Goal: Find specific page/section: Find specific page/section

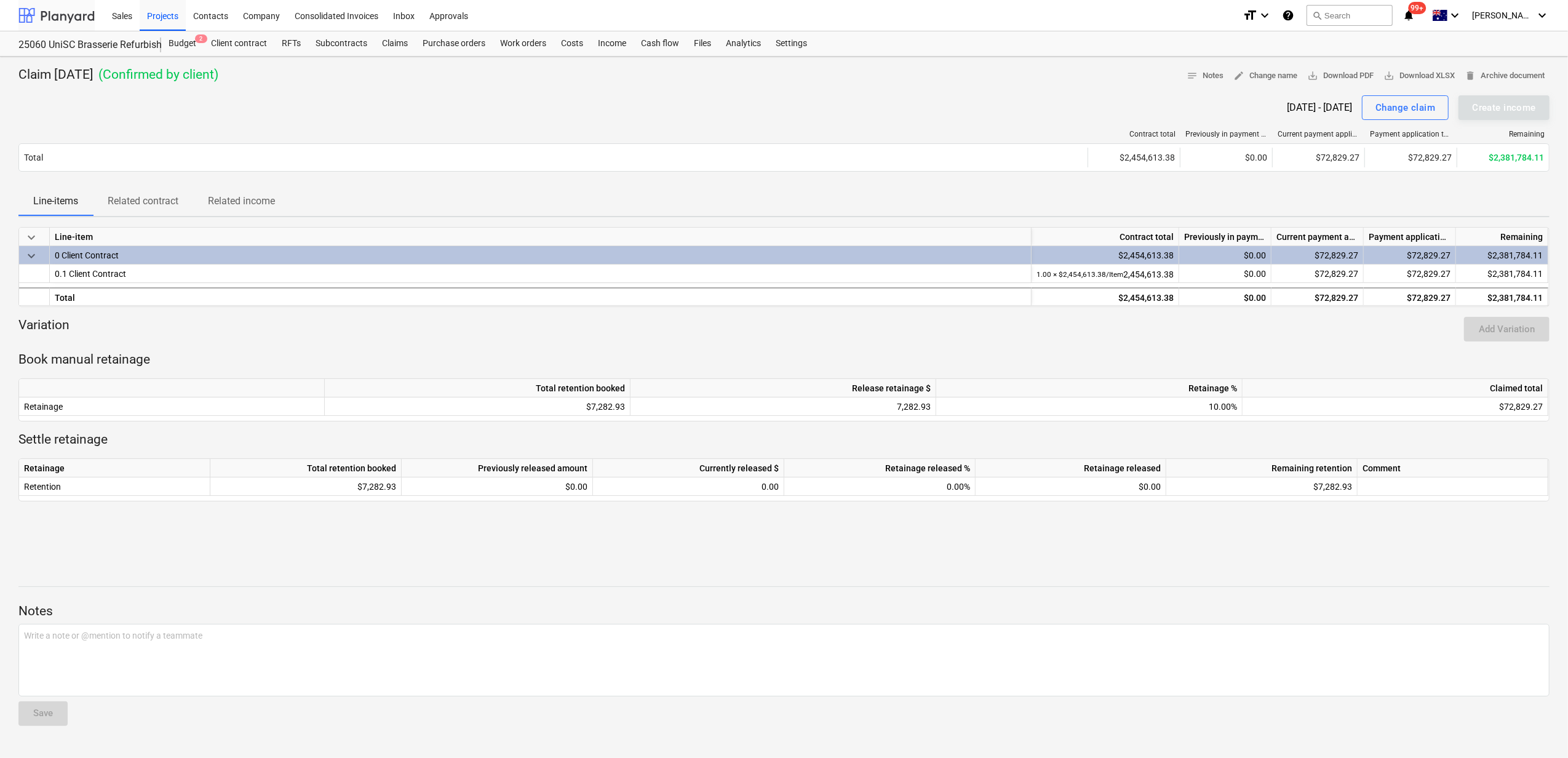
click at [87, 18] on div at bounding box center [57, 15] width 77 height 31
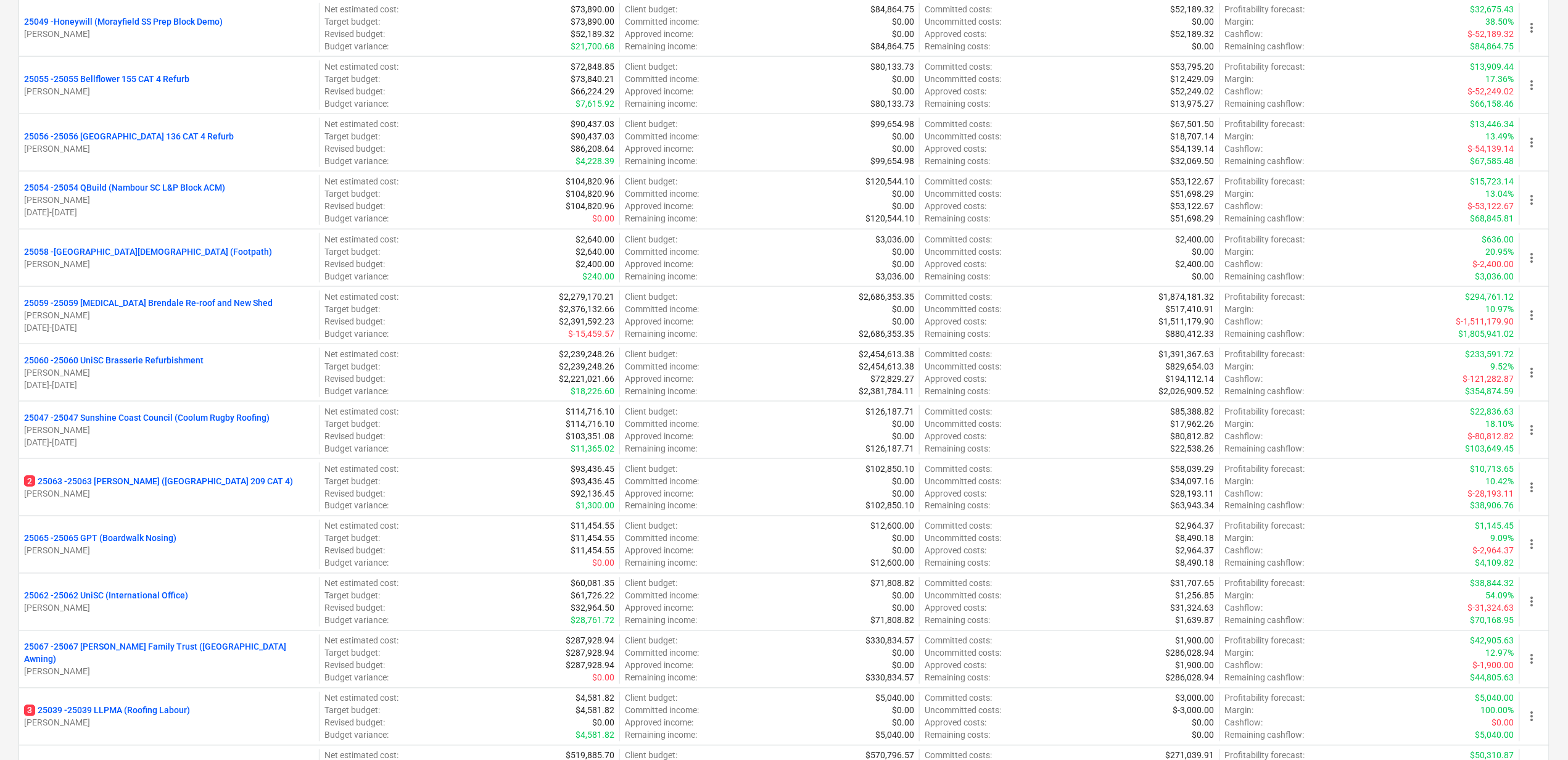
scroll to position [657, 0]
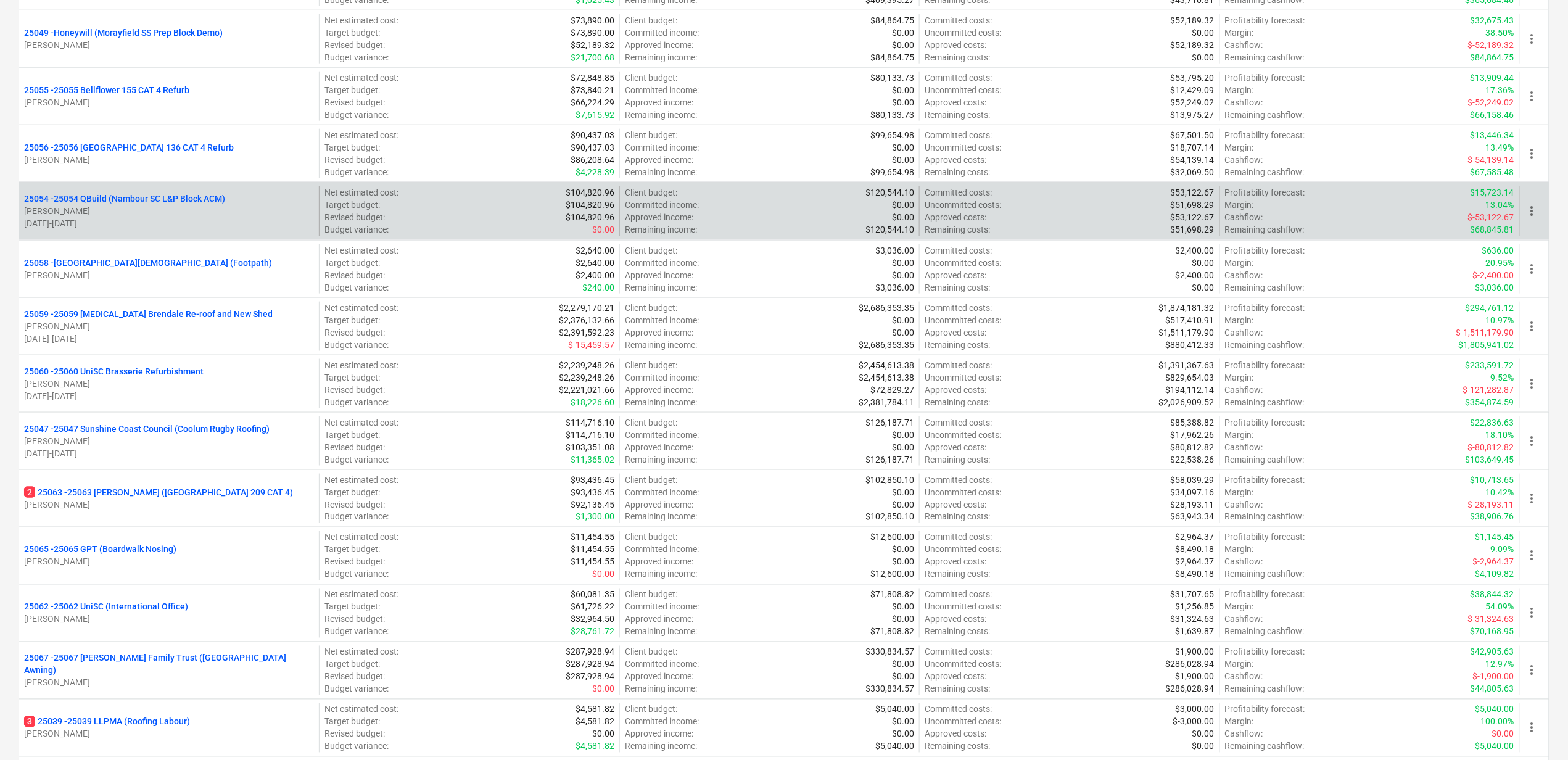
click at [208, 205] on p "25054 - 25054 QBuild (Nambour SC L&P Block ACM)" at bounding box center [124, 198] width 201 height 12
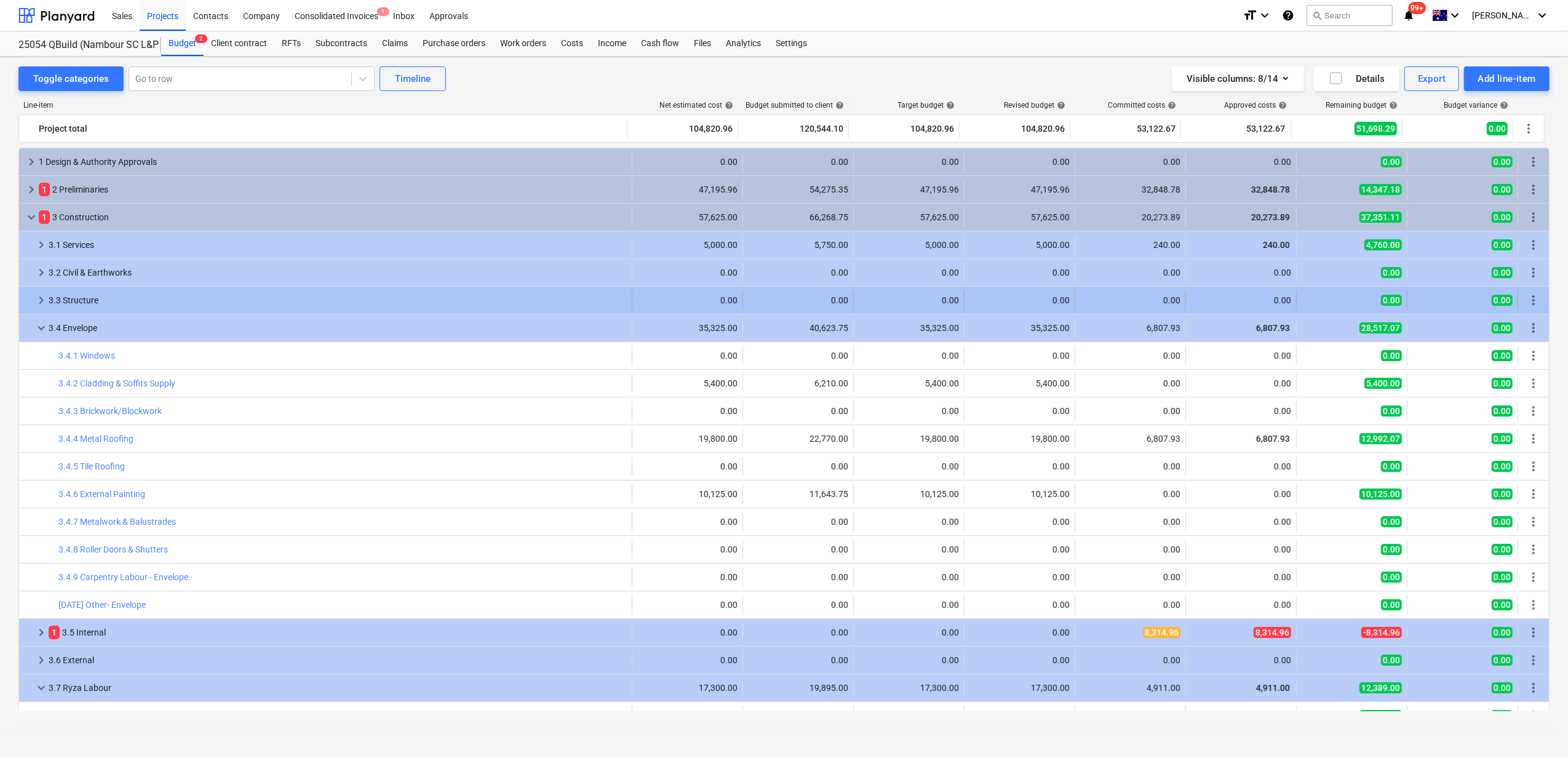
scroll to position [72, 0]
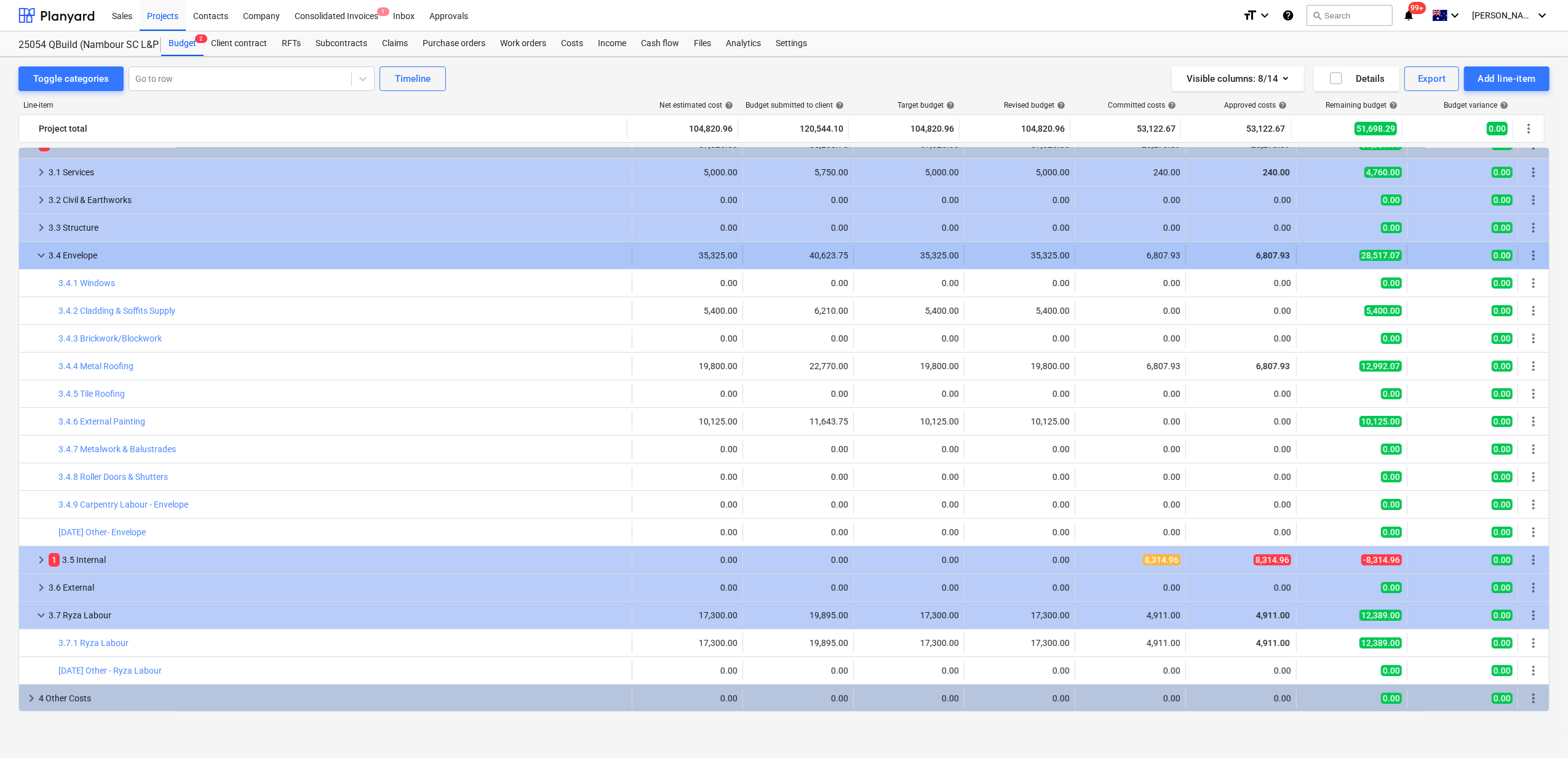
click at [38, 255] on span "keyboard_arrow_down" at bounding box center [42, 255] width 15 height 15
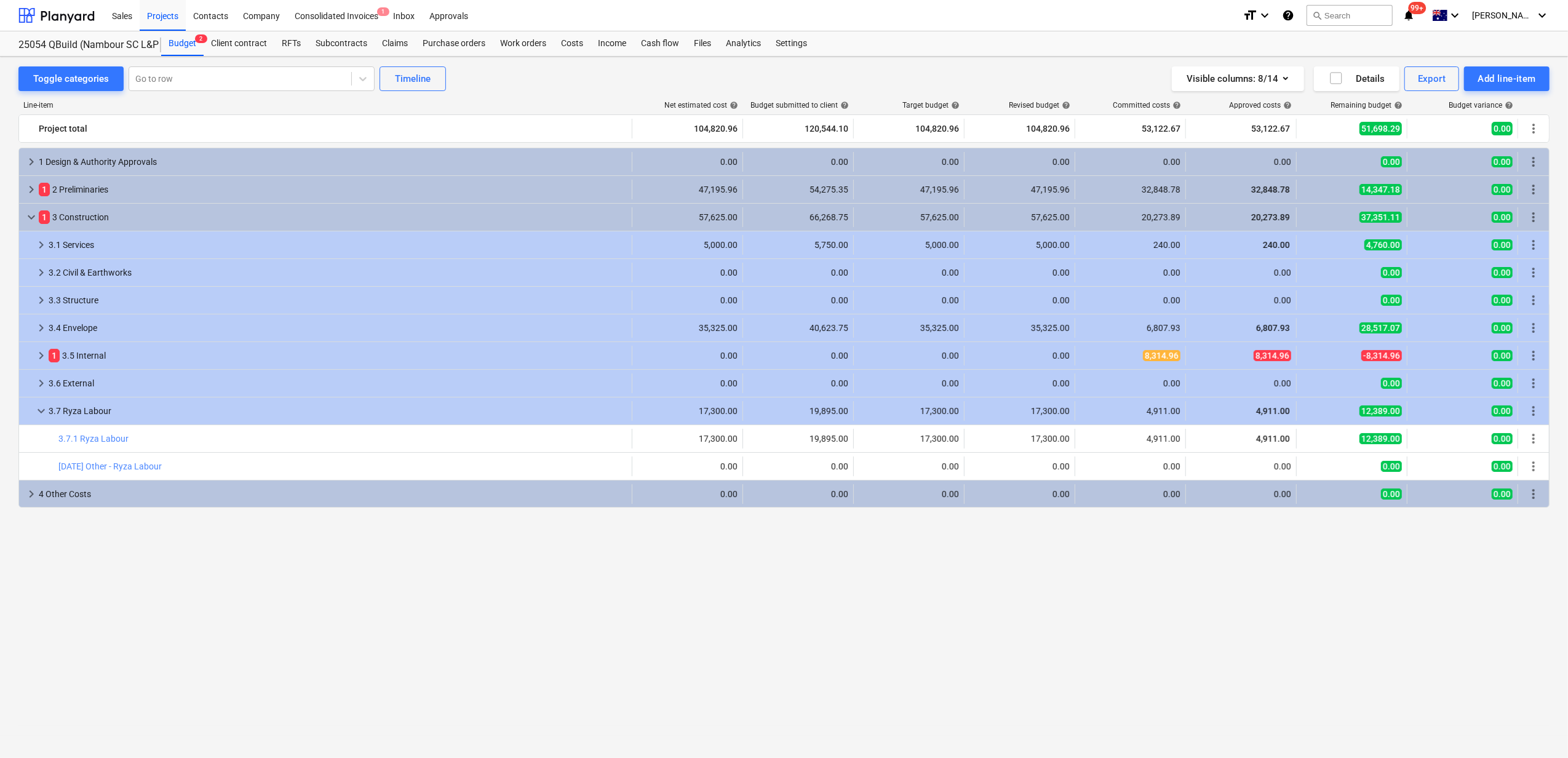
scroll to position [0, 0]
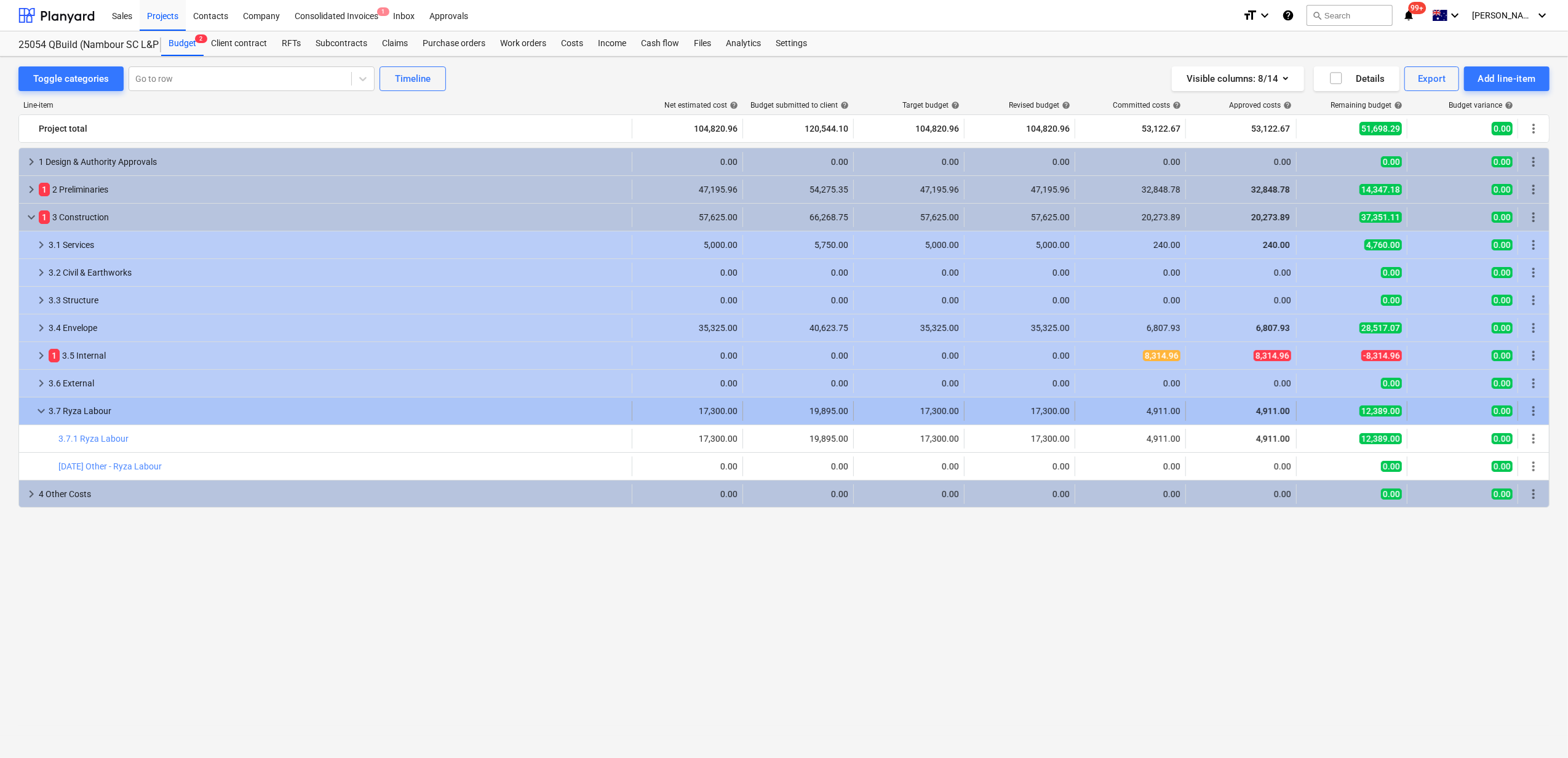
click at [41, 414] on span "keyboard_arrow_down" at bounding box center [42, 411] width 15 height 15
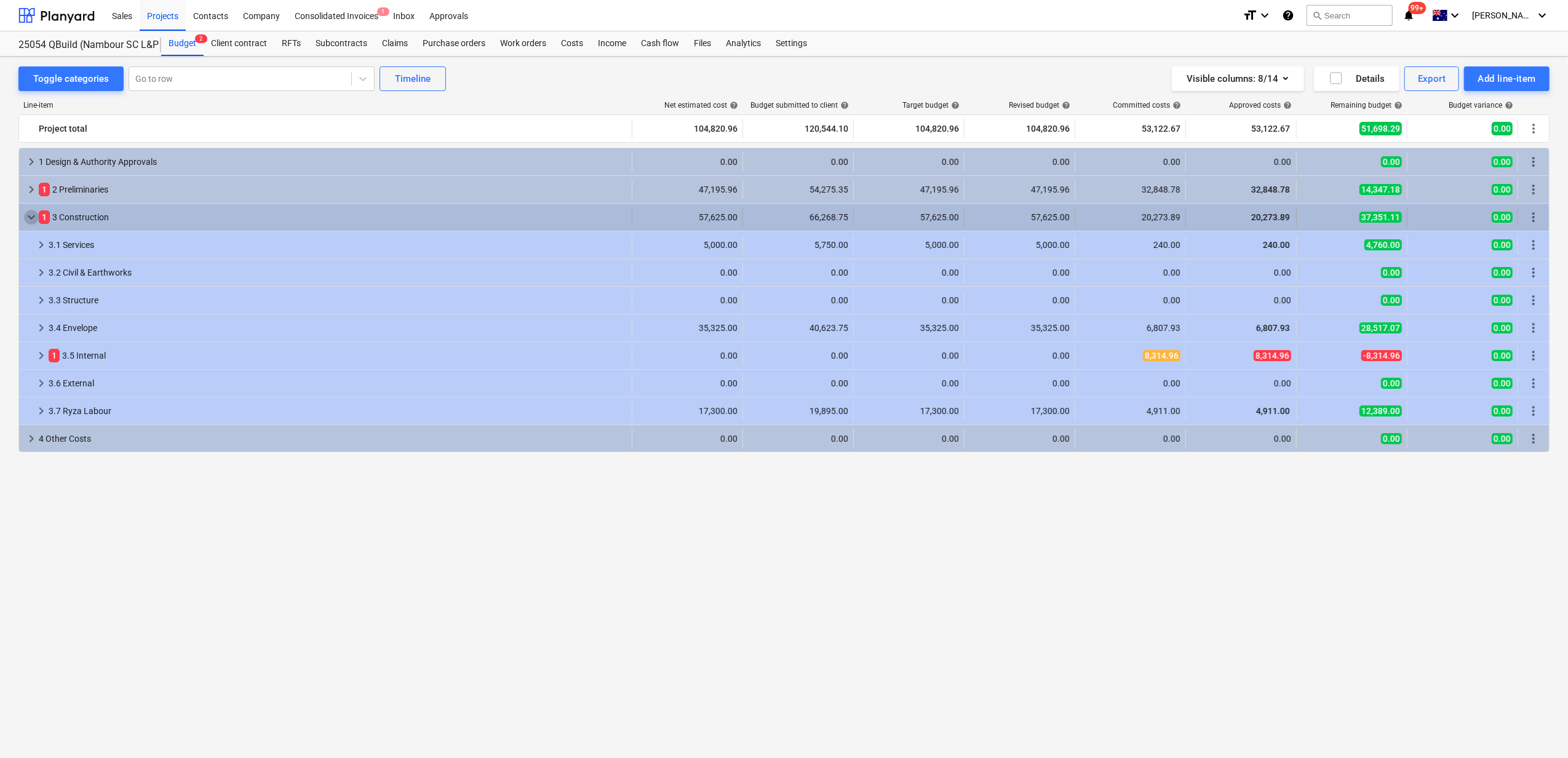
click at [31, 220] on span "keyboard_arrow_down" at bounding box center [31, 217] width 15 height 15
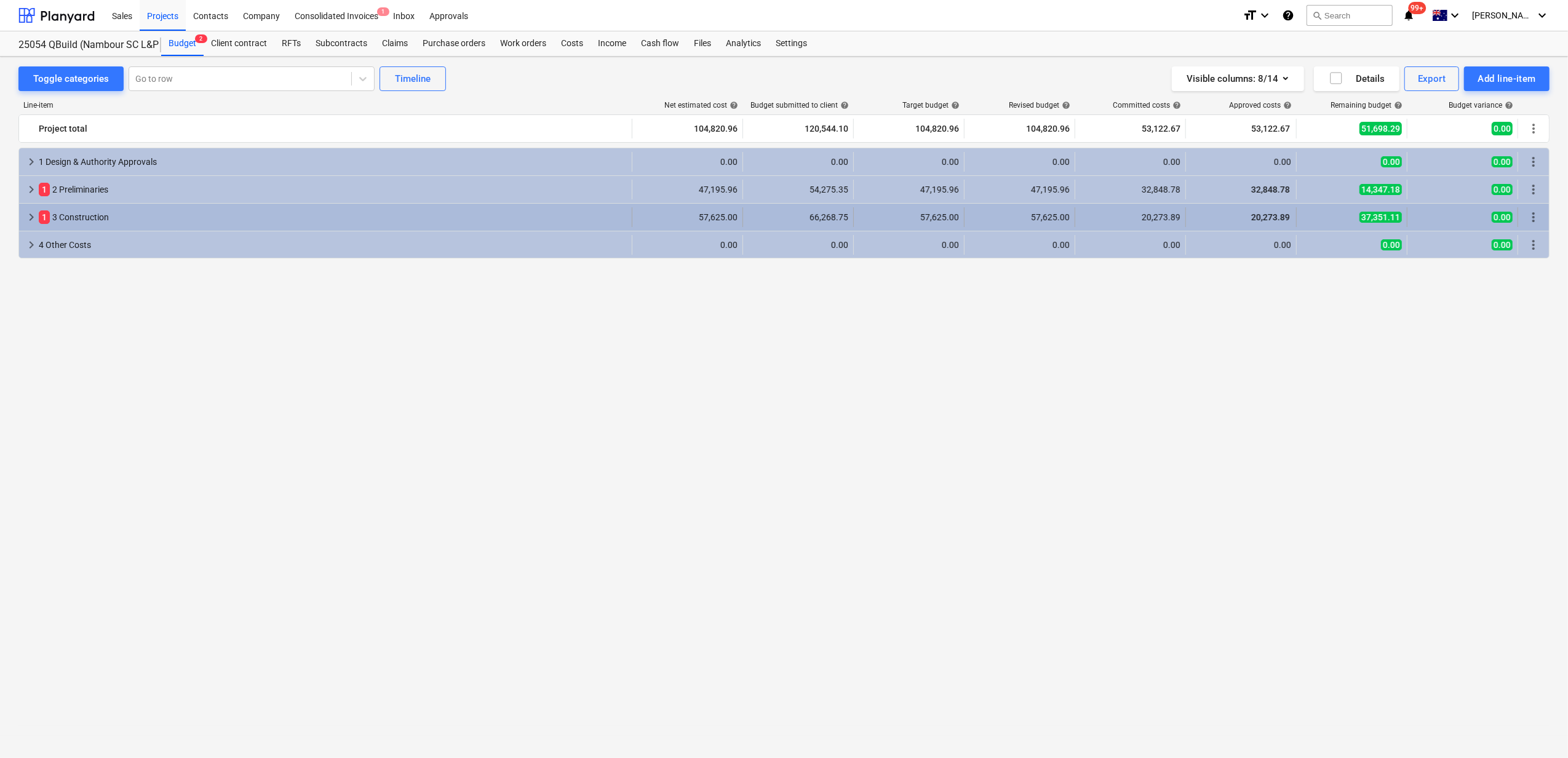
click at [30, 220] on span "keyboard_arrow_right" at bounding box center [31, 217] width 15 height 15
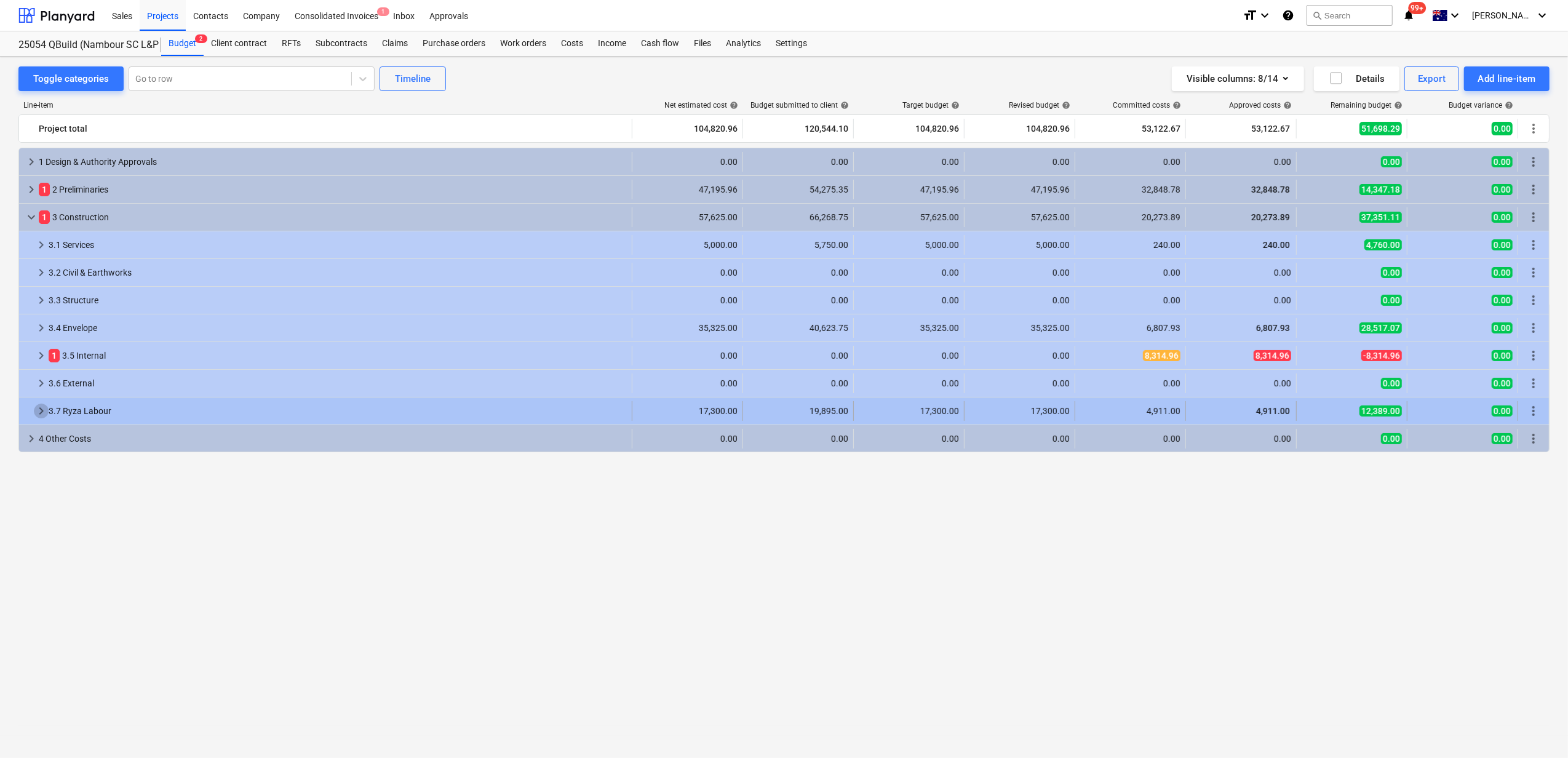
click at [36, 405] on span "keyboard_arrow_right" at bounding box center [42, 411] width 15 height 15
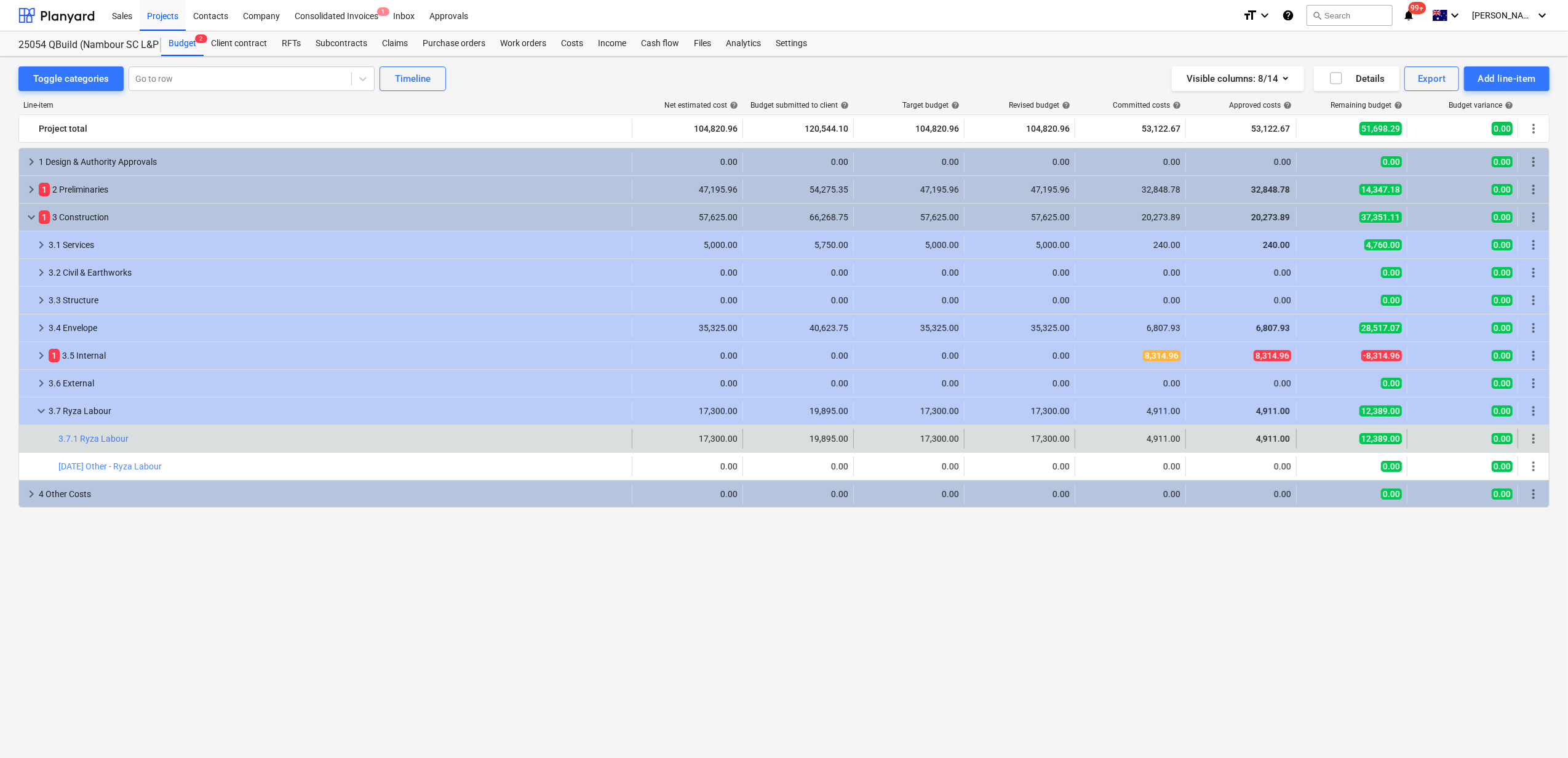
click at [114, 434] on div "bar_chart 3.7.1 Ryza Labour" at bounding box center [343, 439] width 568 height 20
click at [112, 436] on link "3.7.1 Ryza Labour" at bounding box center [94, 439] width 70 height 10
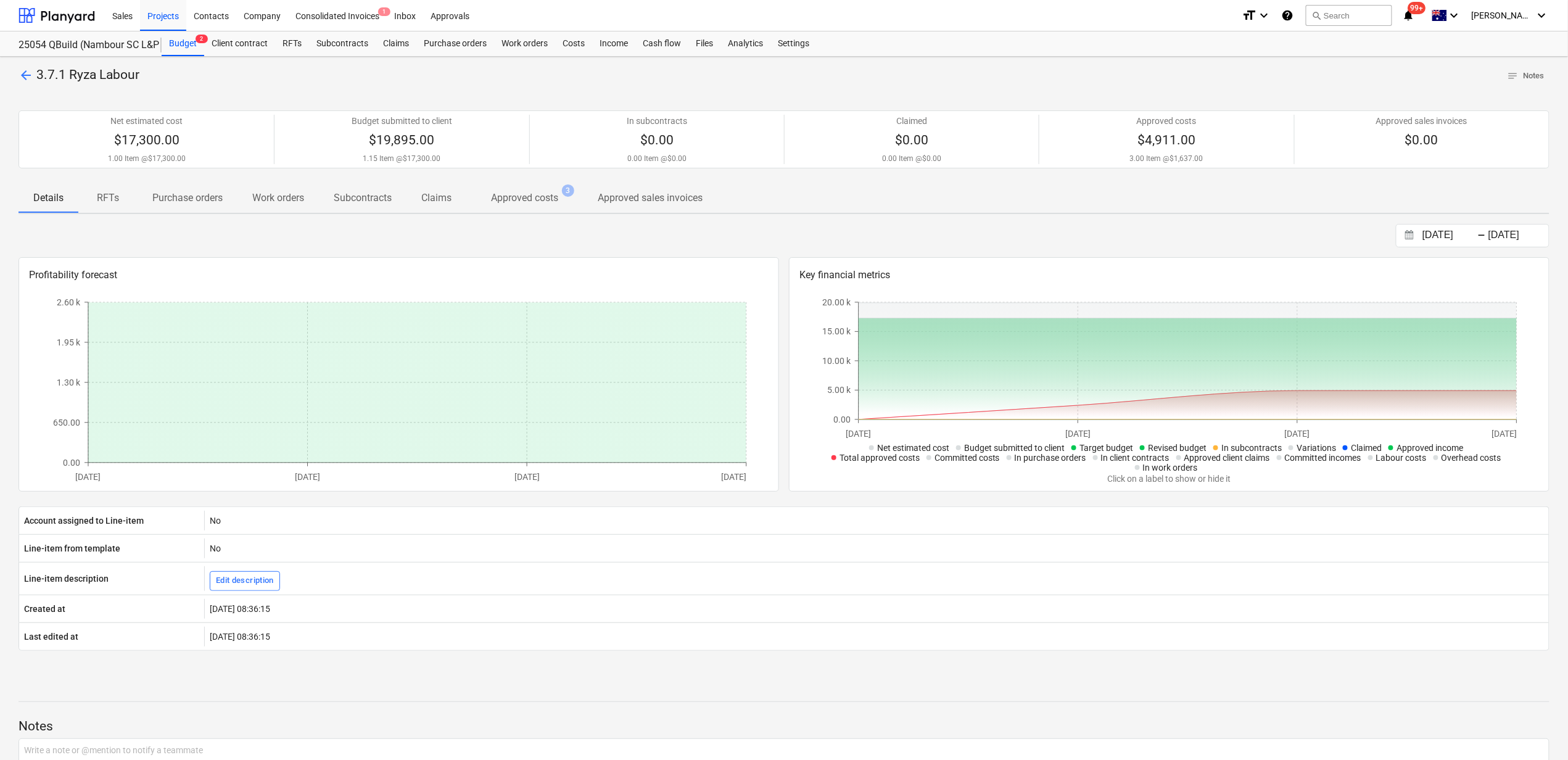
click at [523, 202] on p "Approved costs" at bounding box center [524, 198] width 67 height 15
